Goal: Transaction & Acquisition: Purchase product/service

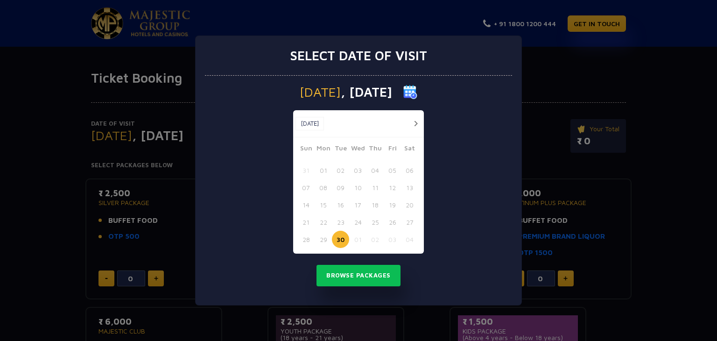
click at [410, 123] on button "button" at bounding box center [416, 124] width 12 height 12
click at [388, 169] on button "03" at bounding box center [391, 169] width 17 height 17
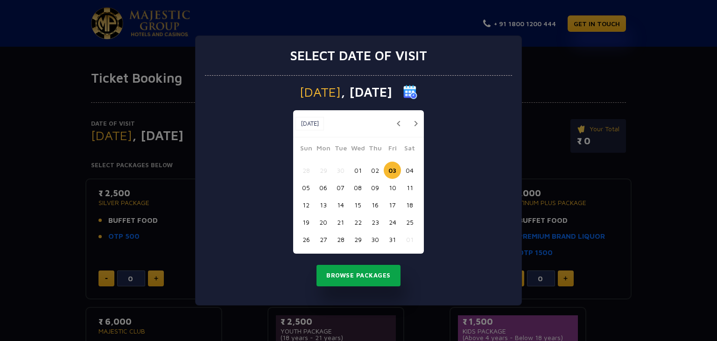
click at [353, 273] on button "Browse Packages" at bounding box center [358, 274] width 84 height 21
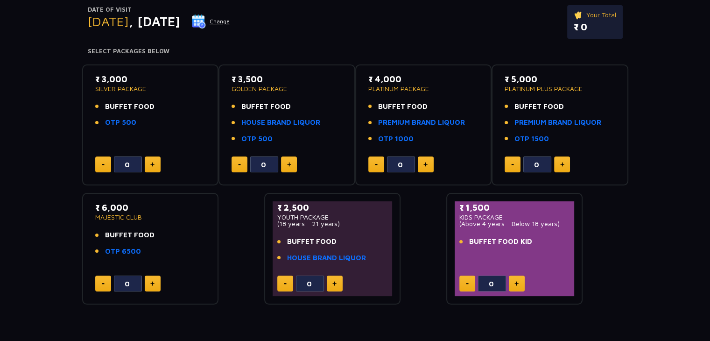
scroll to position [117, 0]
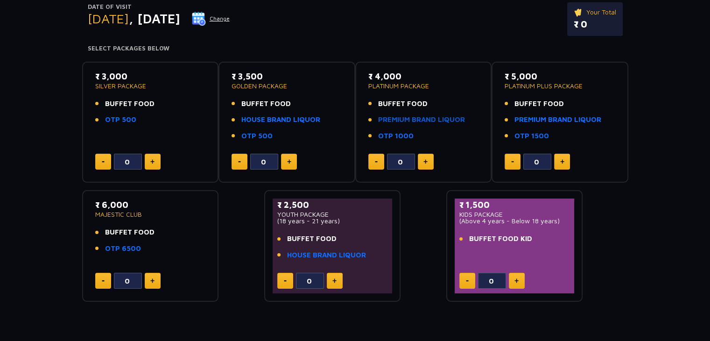
click at [387, 121] on link "PREMIUM BRAND LIQUOR" at bounding box center [421, 119] width 87 height 11
click at [417, 124] on link "PREMIUM BRAND LIQUOR" at bounding box center [421, 119] width 87 height 11
click at [264, 114] on link "HOUSE BRAND LIQUOR" at bounding box center [280, 119] width 79 height 11
click at [344, 251] on link "HOUSE BRAND LIQUOR" at bounding box center [326, 255] width 79 height 11
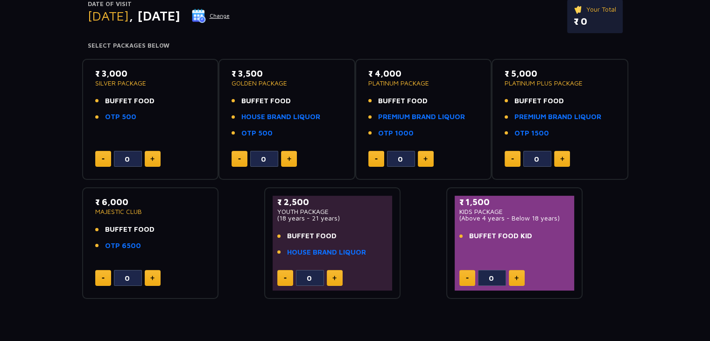
scroll to position [121, 0]
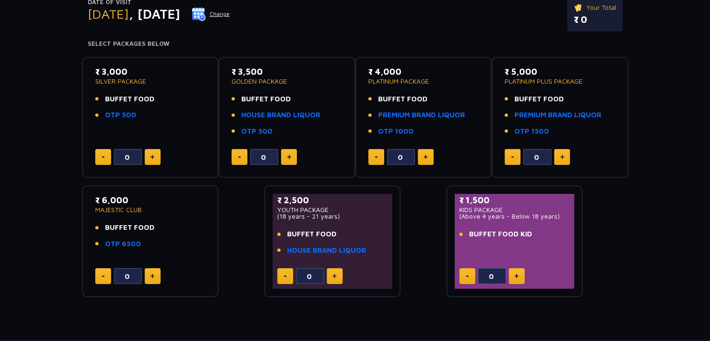
drag, startPoint x: 425, startPoint y: 139, endPoint x: 306, endPoint y: 92, distance: 127.3
click at [306, 92] on div "₹ 3,000 SILVER PACKAGE BUFFET FOOD OTP 500 0 ₹ 3,500 GOLDEN PACKAGE BUFFET FOOD…" at bounding box center [355, 173] width 546 height 248
click at [306, 92] on div "₹ 3,500 GOLDEN PACKAGE BUFFET FOOD HOUSE BRAND LIQUOR OTP 500" at bounding box center [286, 103] width 111 height 77
drag, startPoint x: 375, startPoint y: 251, endPoint x: 268, endPoint y: 208, distance: 115.4
click at [268, 208] on div "₹ 2,500 YOUTH PACKAGE (18 years - 21 years) BUFFET FOOD HOUSE BRAND LIQUOR 0" at bounding box center [332, 240] width 137 height 111
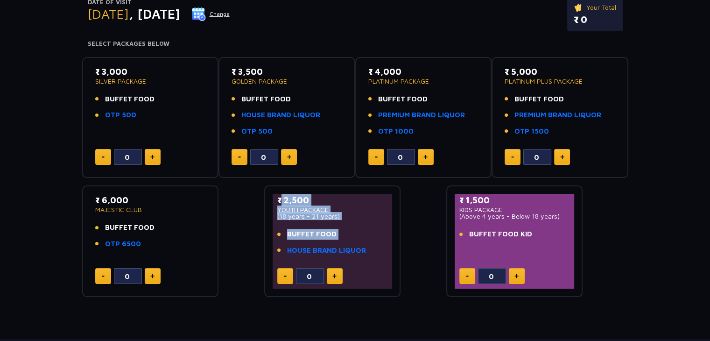
click at [364, 229] on li "BUFFET FOOD" at bounding box center [332, 234] width 111 height 11
drag, startPoint x: 527, startPoint y: 237, endPoint x: 423, endPoint y: 180, distance: 119.0
click at [423, 180] on div "₹ 3,000 SILVER PACKAGE BUFFET FOOD OTP 500 0 ₹ 3,500 GOLDEN PACKAGE BUFFET FOOD…" at bounding box center [355, 173] width 546 height 248
click at [384, 197] on p "₹ 2,500" at bounding box center [332, 200] width 111 height 13
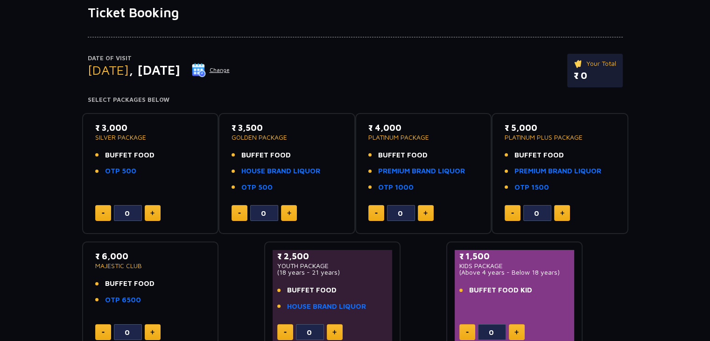
scroll to position [67, 0]
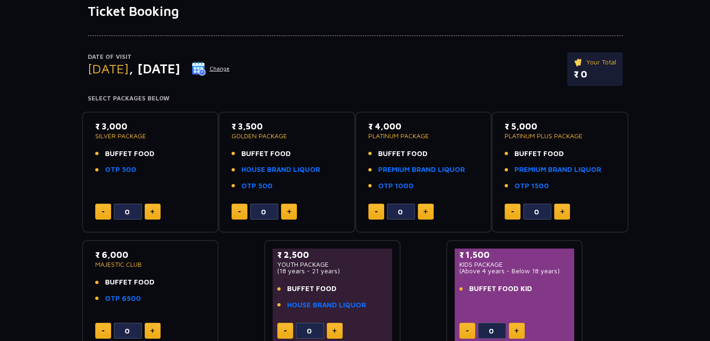
click at [563, 209] on img at bounding box center [562, 211] width 4 height 5
click at [506, 209] on button at bounding box center [512, 211] width 16 height 16
type input "0"
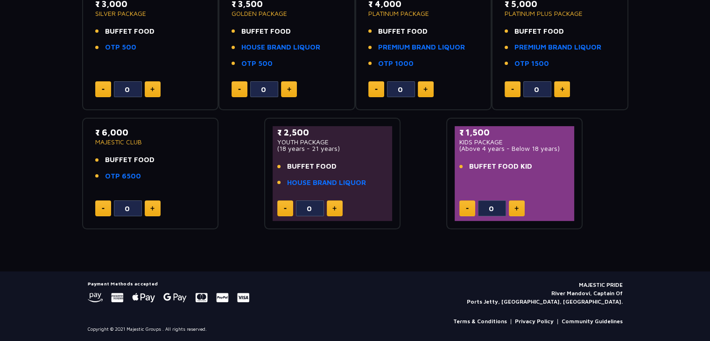
scroll to position [0, 0]
